Goal: Use online tool/utility

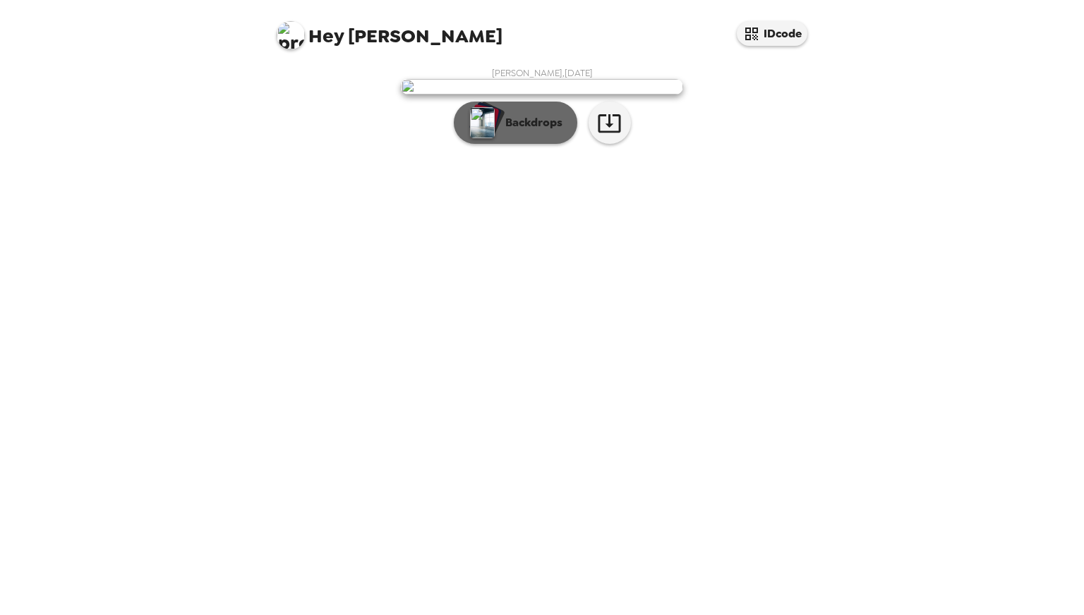
click at [540, 131] on p "Backdrops" at bounding box center [530, 122] width 64 height 17
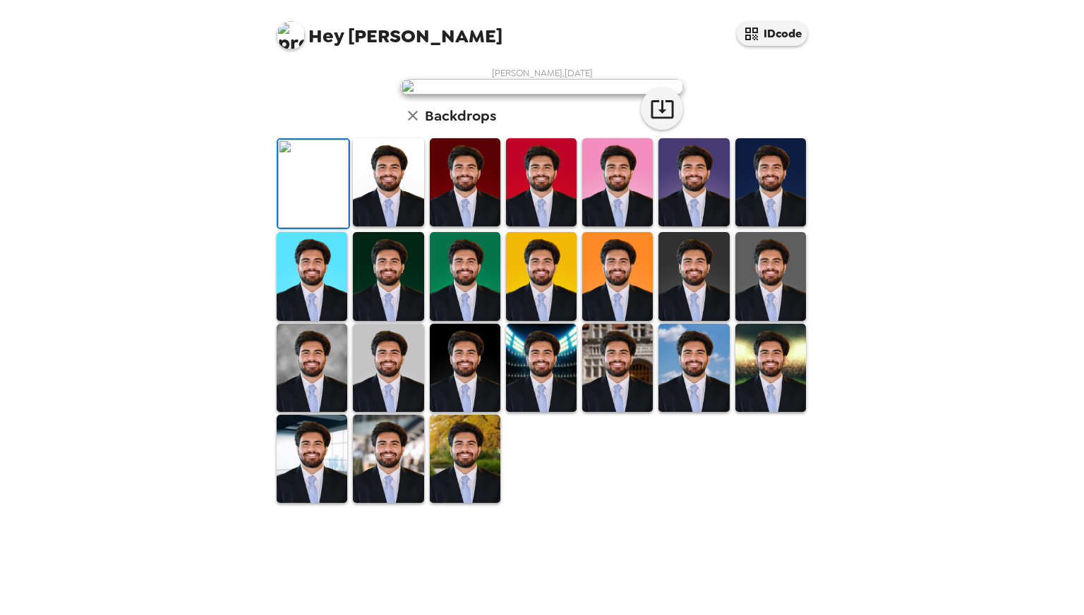
scroll to position [20, 0]
click at [658, 121] on icon "button" at bounding box center [662, 109] width 25 height 25
